Goal: Information Seeking & Learning: Understand process/instructions

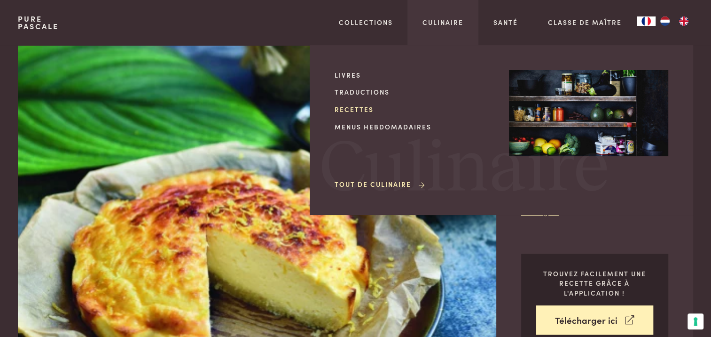
click at [357, 108] on link "Recettes" at bounding box center [414, 109] width 159 height 10
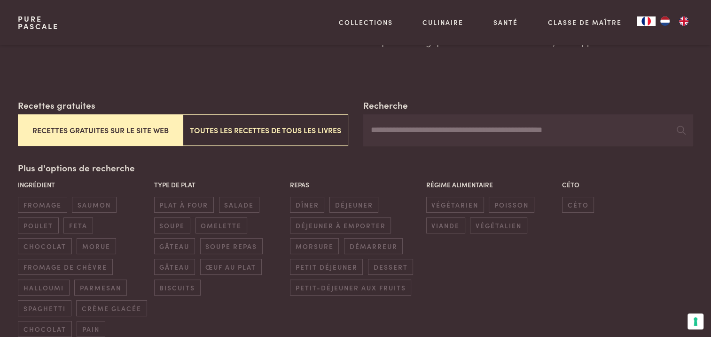
scroll to position [131, 0]
click at [569, 207] on span "céto" at bounding box center [578, 205] width 32 height 16
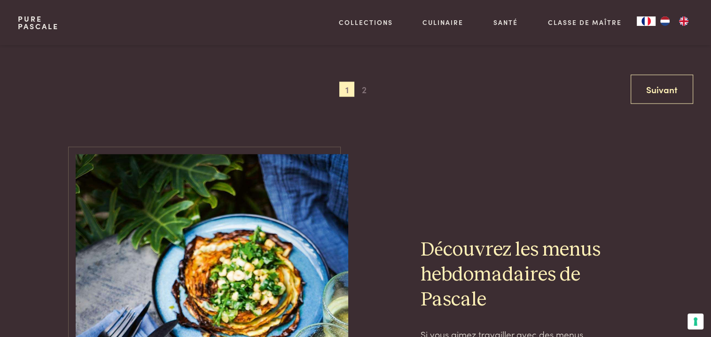
scroll to position [2007, 0]
click at [367, 93] on span "2" at bounding box center [364, 89] width 15 height 15
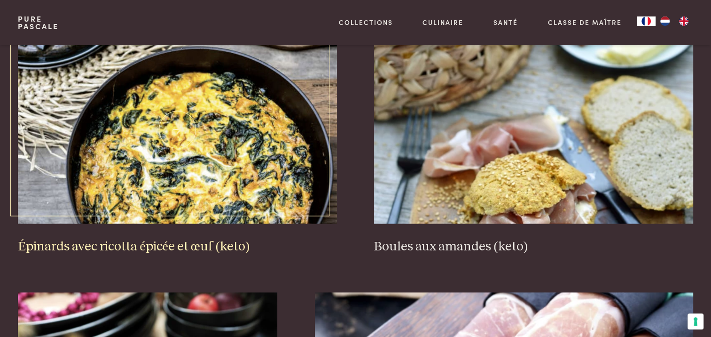
scroll to position [1260, 0]
click at [207, 244] on h3 "Épinards avec ricotta épicée et œuf (keto)" at bounding box center [177, 246] width 319 height 16
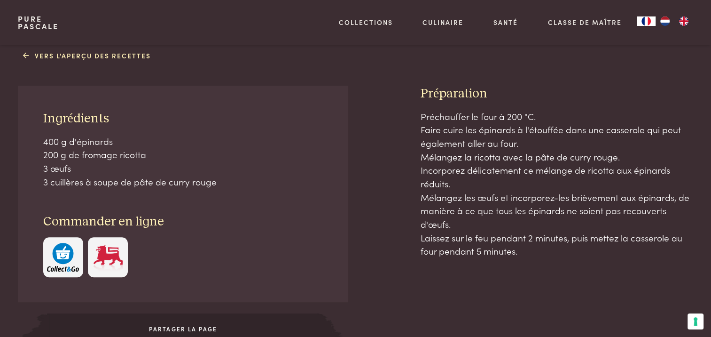
scroll to position [460, 0]
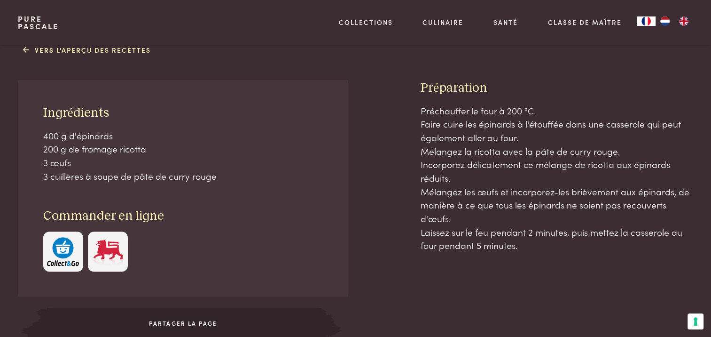
drag, startPoint x: 38, startPoint y: 145, endPoint x: 123, endPoint y: 167, distance: 88.4
click at [123, 167] on div "Ingrédients 400 g d'épinards 200 g de fromage ricotta 3 œufs 3 cuillères à soup…" at bounding box center [183, 188] width 330 height 216
drag, startPoint x: 123, startPoint y: 167, endPoint x: 83, endPoint y: 158, distance: 41.4
click at [83, 158] on p "400 g d'épinards 200 g de fromage ricotta 3 œufs 3 cuillères à soupe de pâte de…" at bounding box center [183, 156] width 280 height 54
click at [78, 161] on p "400 g d'épinards 200 g de fromage ricotta 3 œufs 3 cuillères à soupe de pâte de…" at bounding box center [183, 156] width 280 height 54
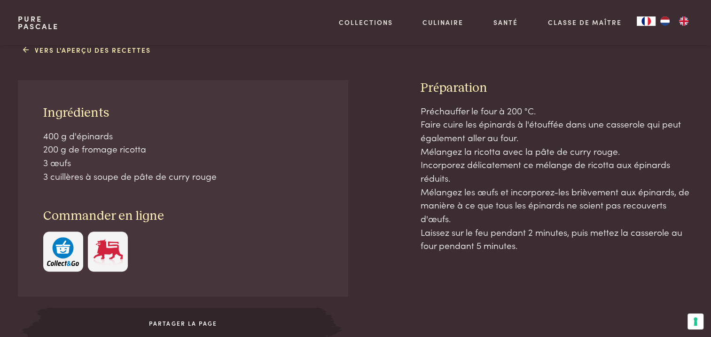
drag, startPoint x: 219, startPoint y: 176, endPoint x: 53, endPoint y: 115, distance: 177.3
click at [53, 115] on div "Ingrédients 400 g d'épinards 200 g de fromage ricotta 3 œufs 3 cuillères à soup…" at bounding box center [183, 188] width 330 height 216
click at [504, 130] on p "Préchauffer le four à 200 °C. Faire cuire les épinards à l'étouffée dans une ca…" at bounding box center [557, 178] width 273 height 149
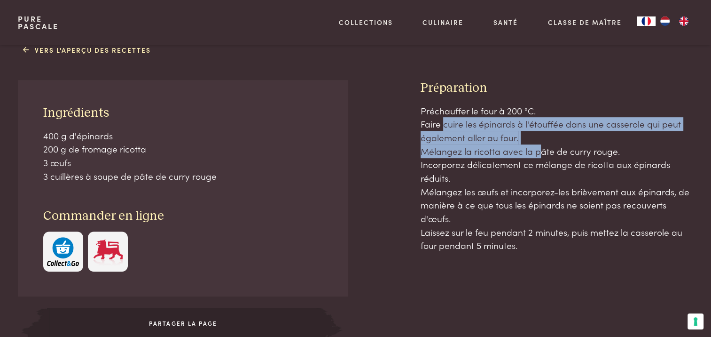
drag, startPoint x: 438, startPoint y: 116, endPoint x: 534, endPoint y: 146, distance: 100.1
click at [534, 146] on p "Préchauffer le four à 200 °C. Faire cuire les épinards à l'étouffée dans une ca…" at bounding box center [557, 178] width 273 height 149
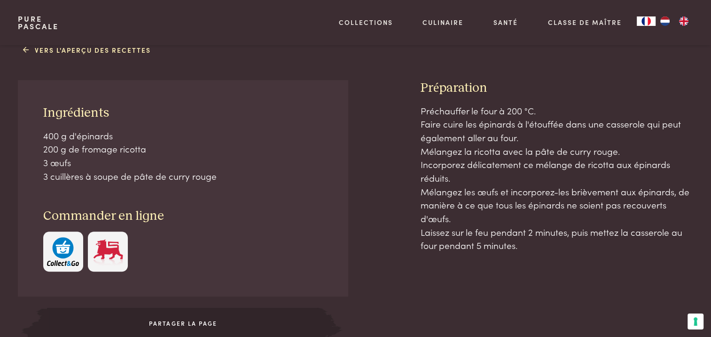
drag, startPoint x: 534, startPoint y: 146, endPoint x: 572, endPoint y: 184, distance: 53.9
click at [572, 184] on p "Préchauffer le four à 200 °C. Faire cuire les épinards à l'étouffée dans une ca…" at bounding box center [557, 178] width 273 height 149
drag, startPoint x: 495, startPoint y: 148, endPoint x: 544, endPoint y: 176, distance: 56.7
click at [544, 176] on p "Préchauffer le four à 200 °C. Faire cuire les épinards à l'étouffée dans une ca…" at bounding box center [557, 178] width 273 height 149
drag, startPoint x: 544, startPoint y: 176, endPoint x: 483, endPoint y: 168, distance: 61.2
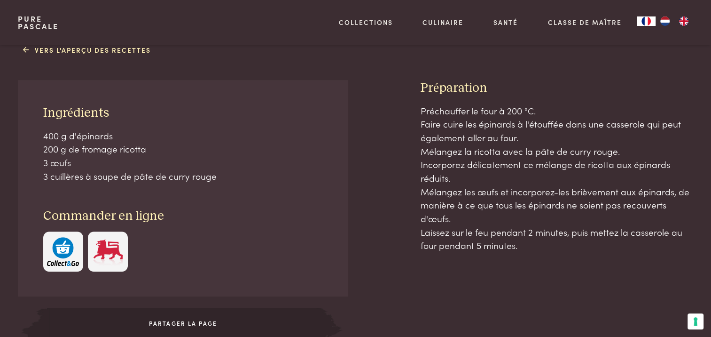
click at [483, 168] on p "Préchauffer le four à 200 °C. Faire cuire les épinards à l'étouffée dans une ca…" at bounding box center [557, 178] width 273 height 149
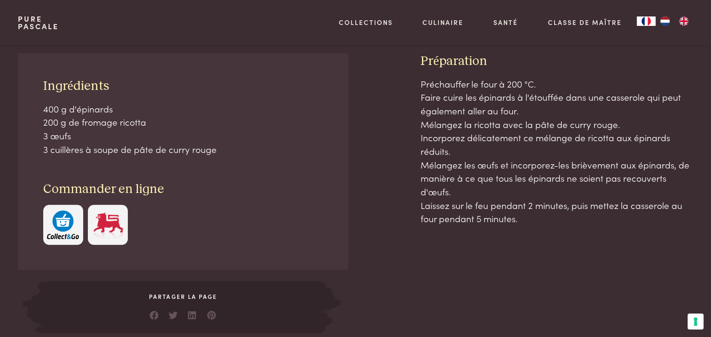
scroll to position [487, 0]
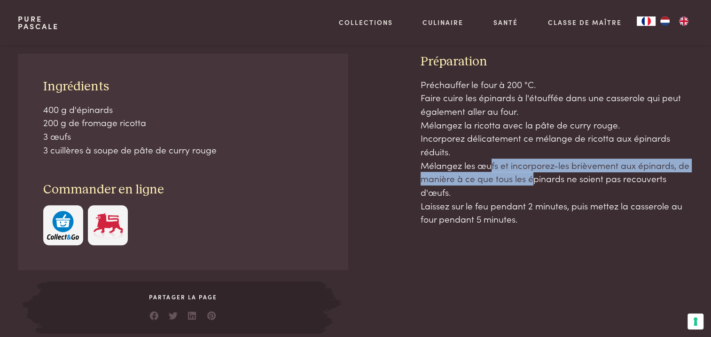
drag, startPoint x: 487, startPoint y: 163, endPoint x: 527, endPoint y: 183, distance: 45.4
click at [527, 183] on p "Préchauffer le four à 200 °C. Faire cuire les épinards à l'étouffée dans une ca…" at bounding box center [557, 152] width 273 height 149
drag, startPoint x: 527, startPoint y: 183, endPoint x: 498, endPoint y: 182, distance: 28.7
click at [498, 182] on p "Préchauffer le four à 200 °C. Faire cuire les épinards à l'étouffée dans une ca…" at bounding box center [557, 152] width 273 height 149
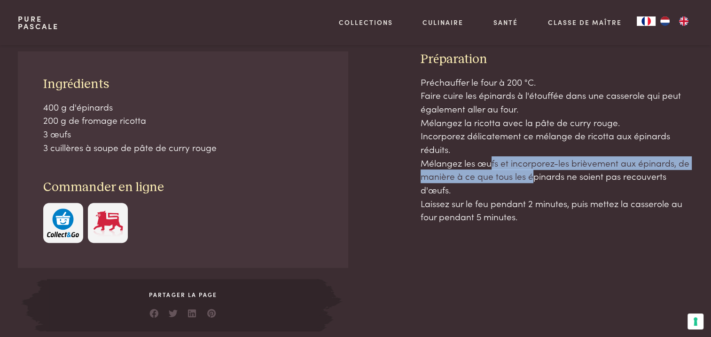
scroll to position [490, 0]
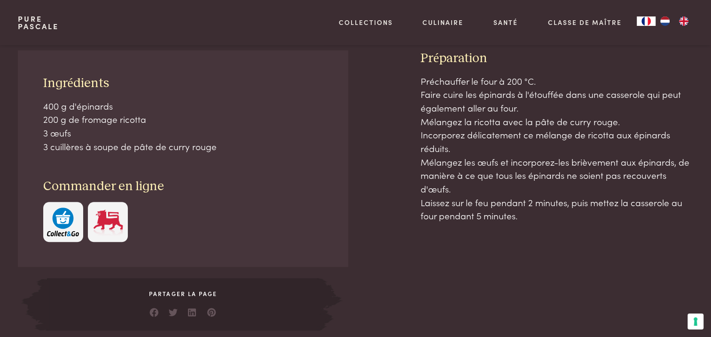
click at [465, 189] on p "Préchauffer le four à 200 °C. Faire cuire les épinards à l'étouffée dans une ca…" at bounding box center [557, 148] width 273 height 149
drag, startPoint x: 532, startPoint y: 217, endPoint x: 423, endPoint y: 202, distance: 110.1
click at [423, 202] on p "Préchauffer le four à 200 °C. Faire cuire les épinards à l'étouffée dans une ca…" at bounding box center [557, 148] width 273 height 149
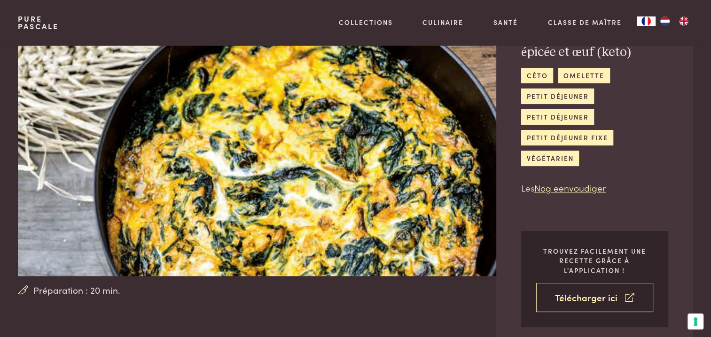
scroll to position [0, 0]
